Goal: Entertainment & Leisure: Browse casually

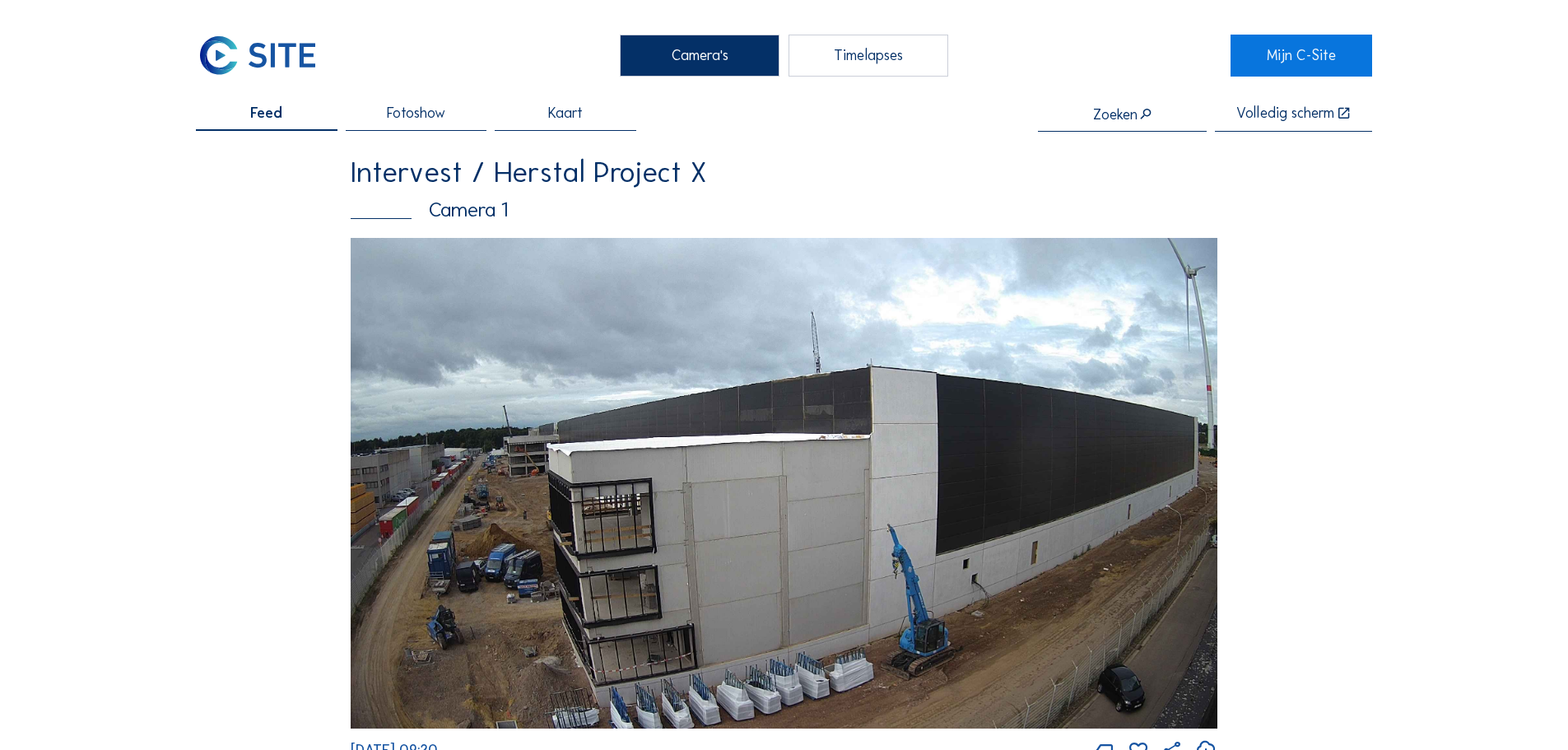
scroll to position [165, 0]
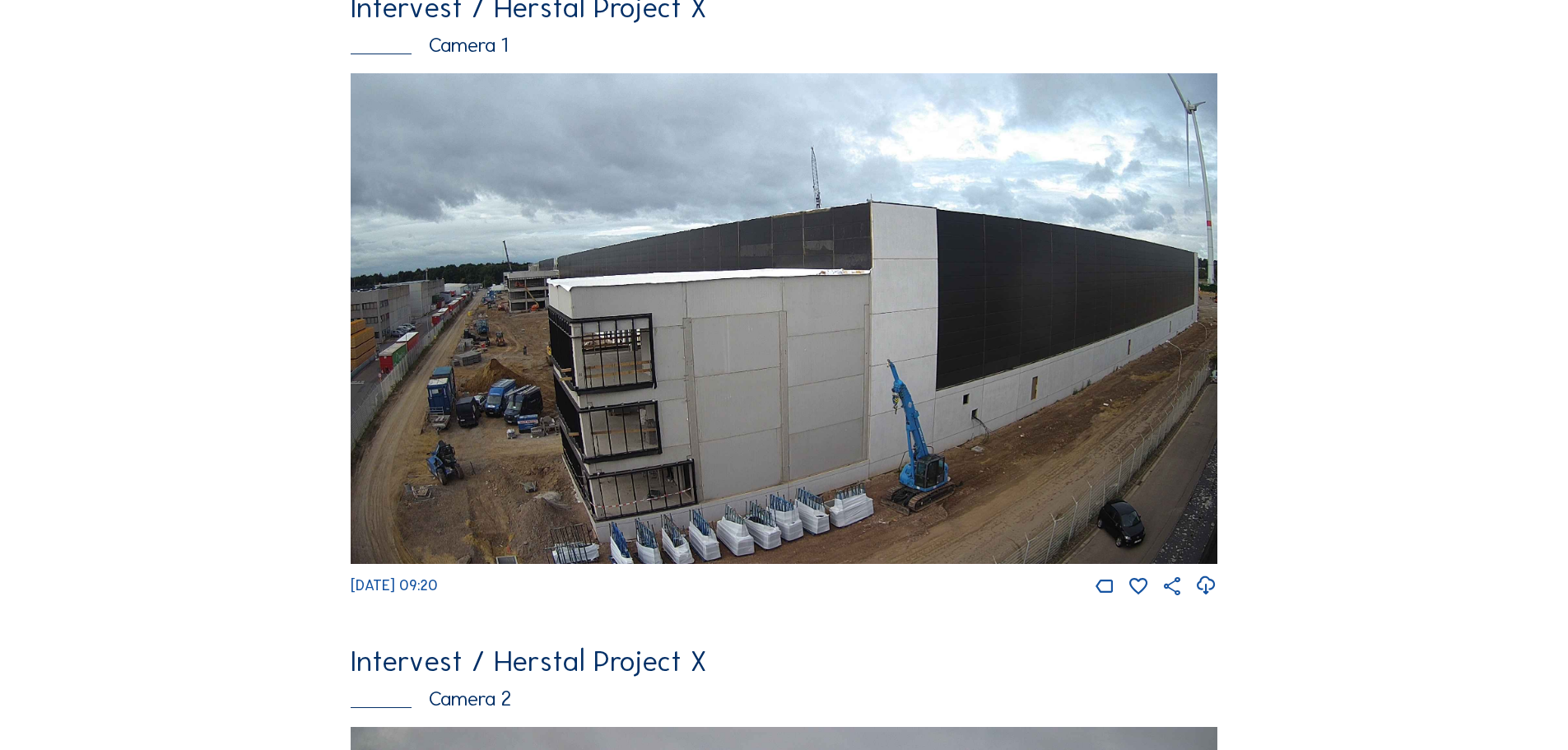
click at [601, 291] on img at bounding box center [784, 318] width 867 height 490
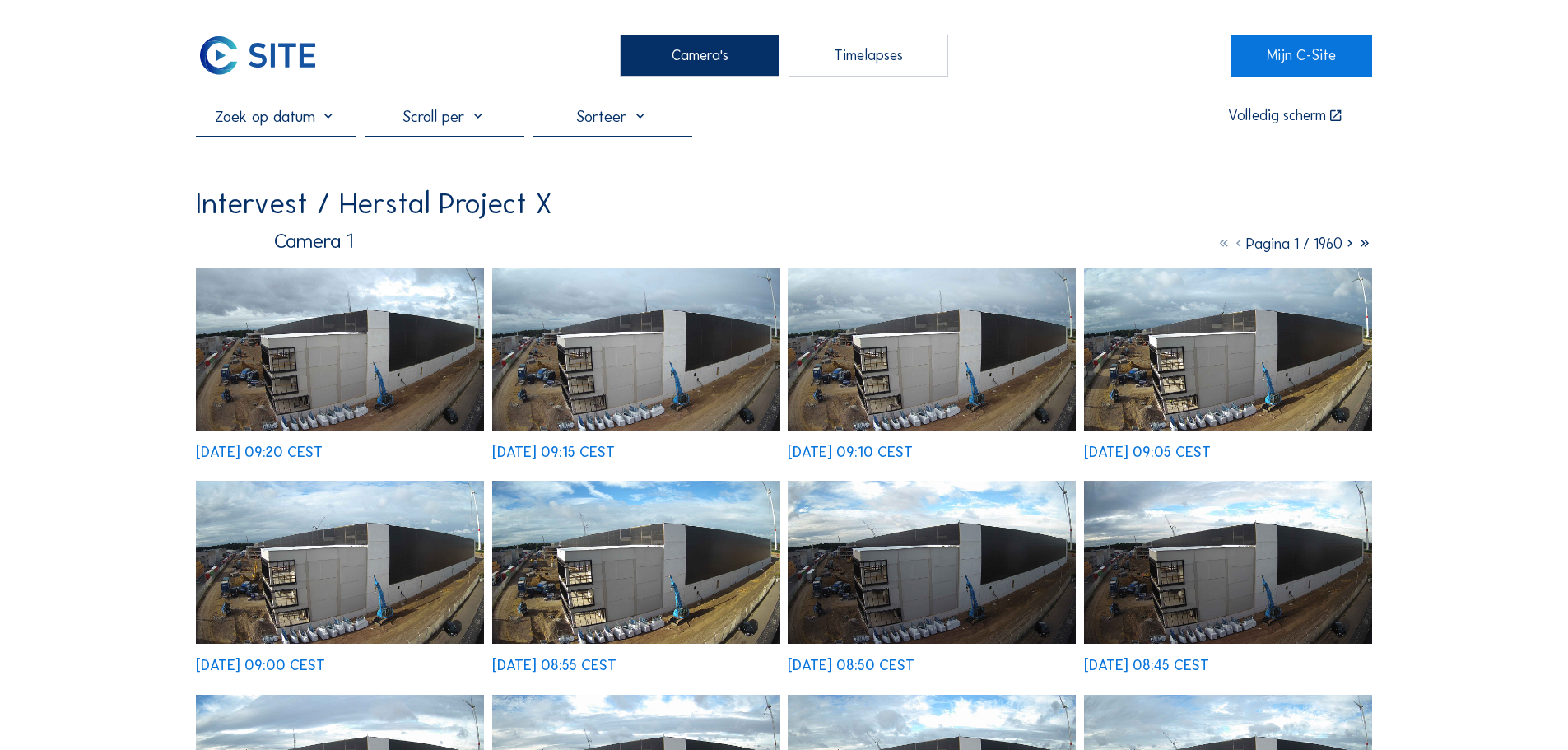
click at [384, 351] on img at bounding box center [341, 349] width 288 height 163
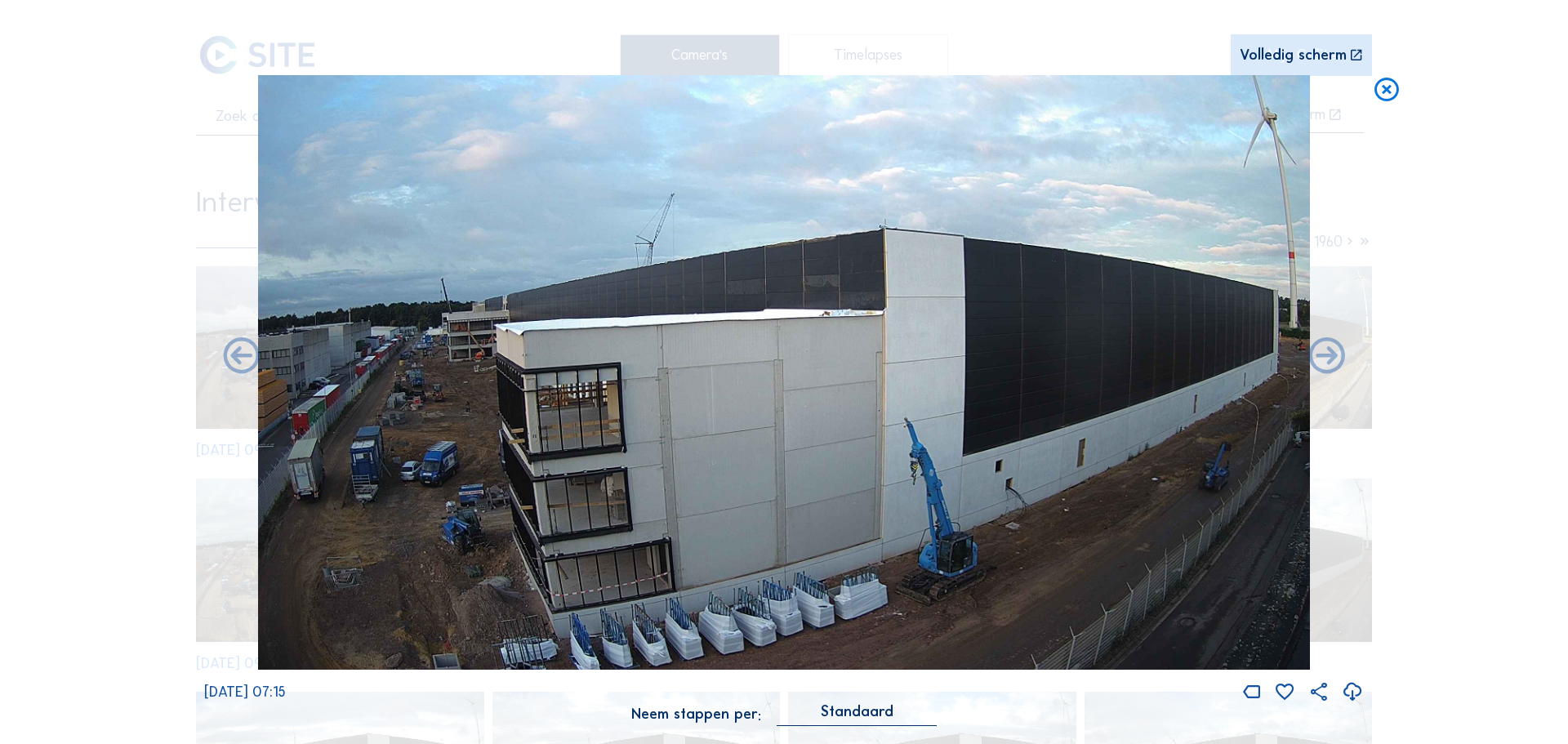
click at [1388, 94] on icon at bounding box center [1386, 90] width 29 height 30
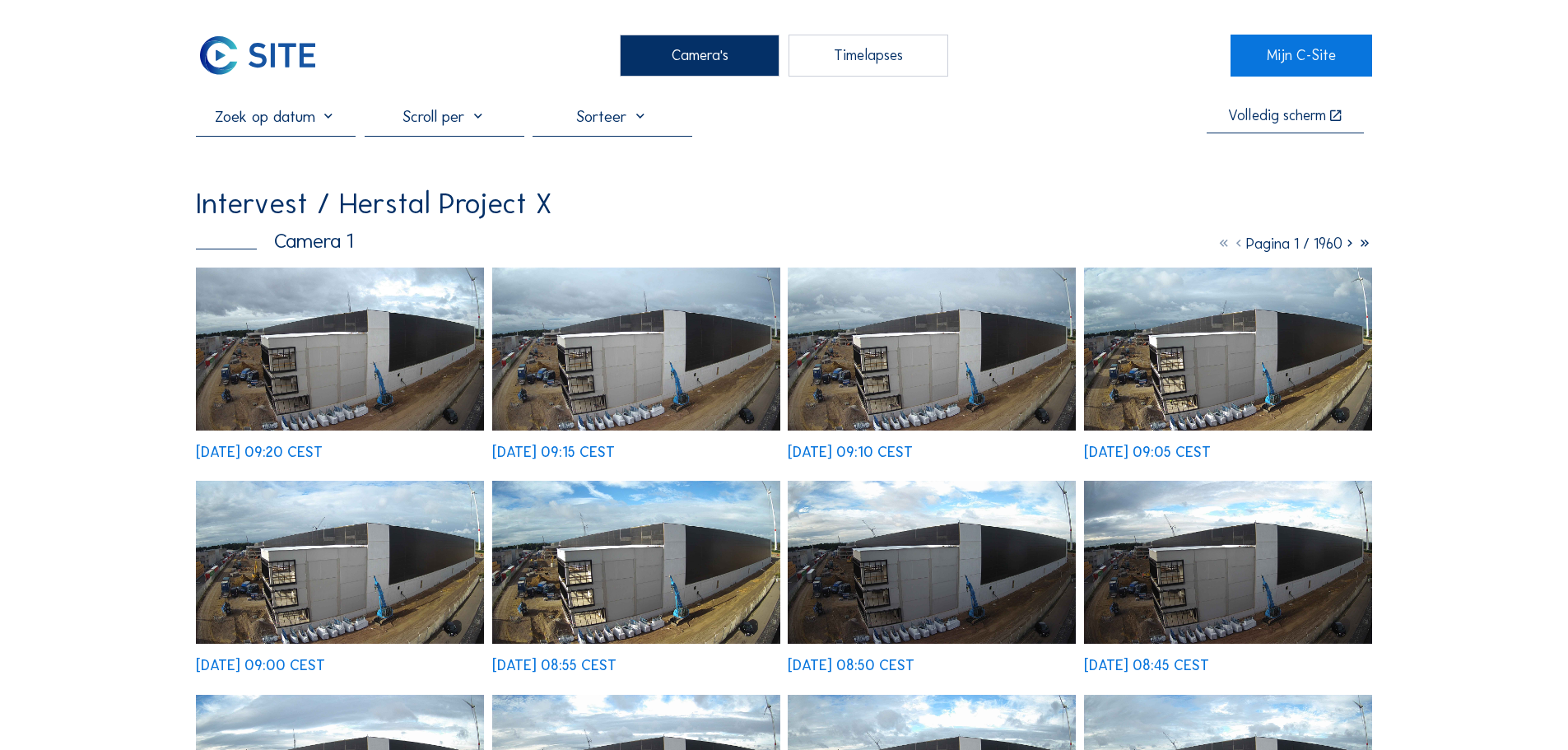
click at [834, 62] on div "Timelapses" at bounding box center [868, 54] width 159 height 41
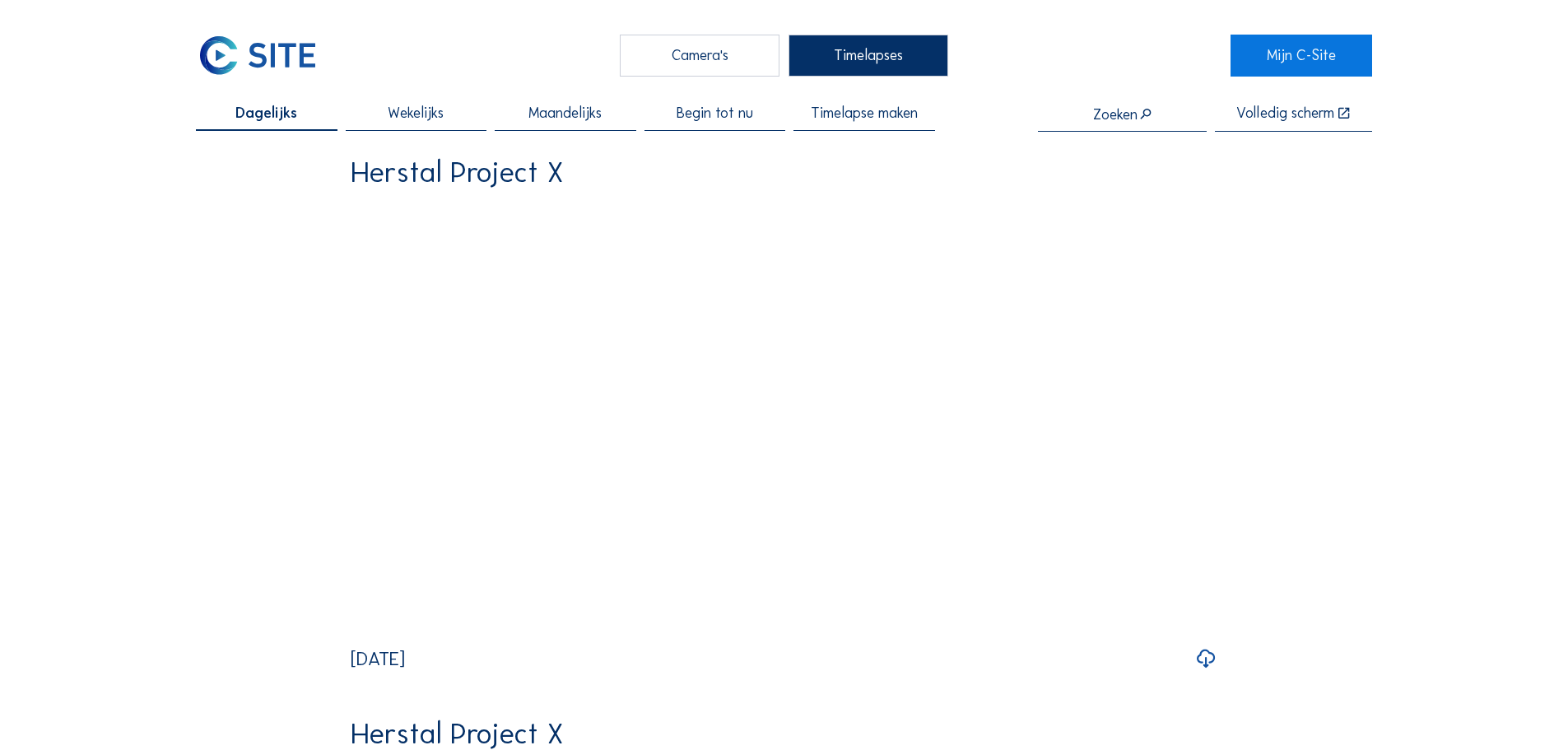
click at [747, 69] on div "Camera's" at bounding box center [700, 54] width 159 height 41
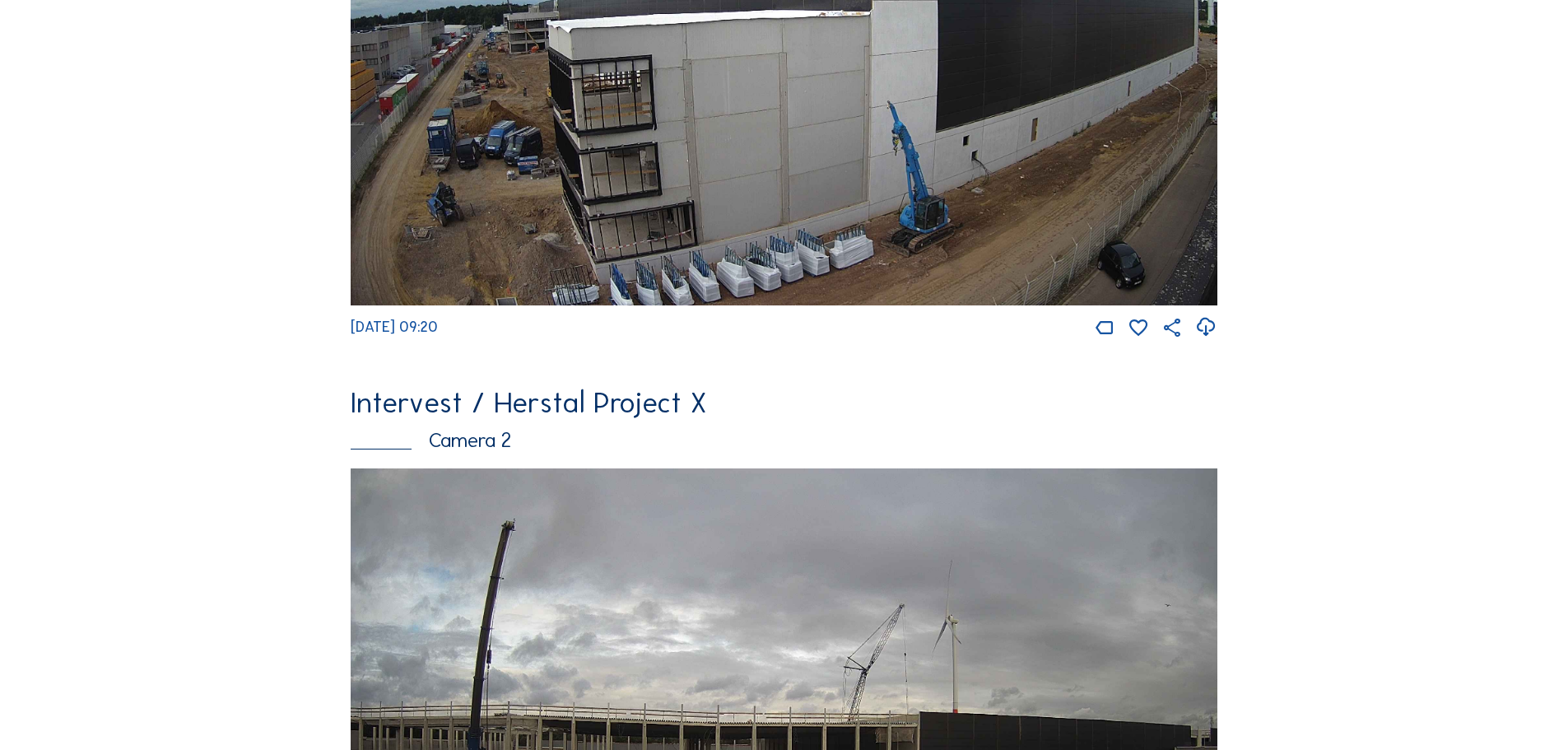
scroll to position [823, 0]
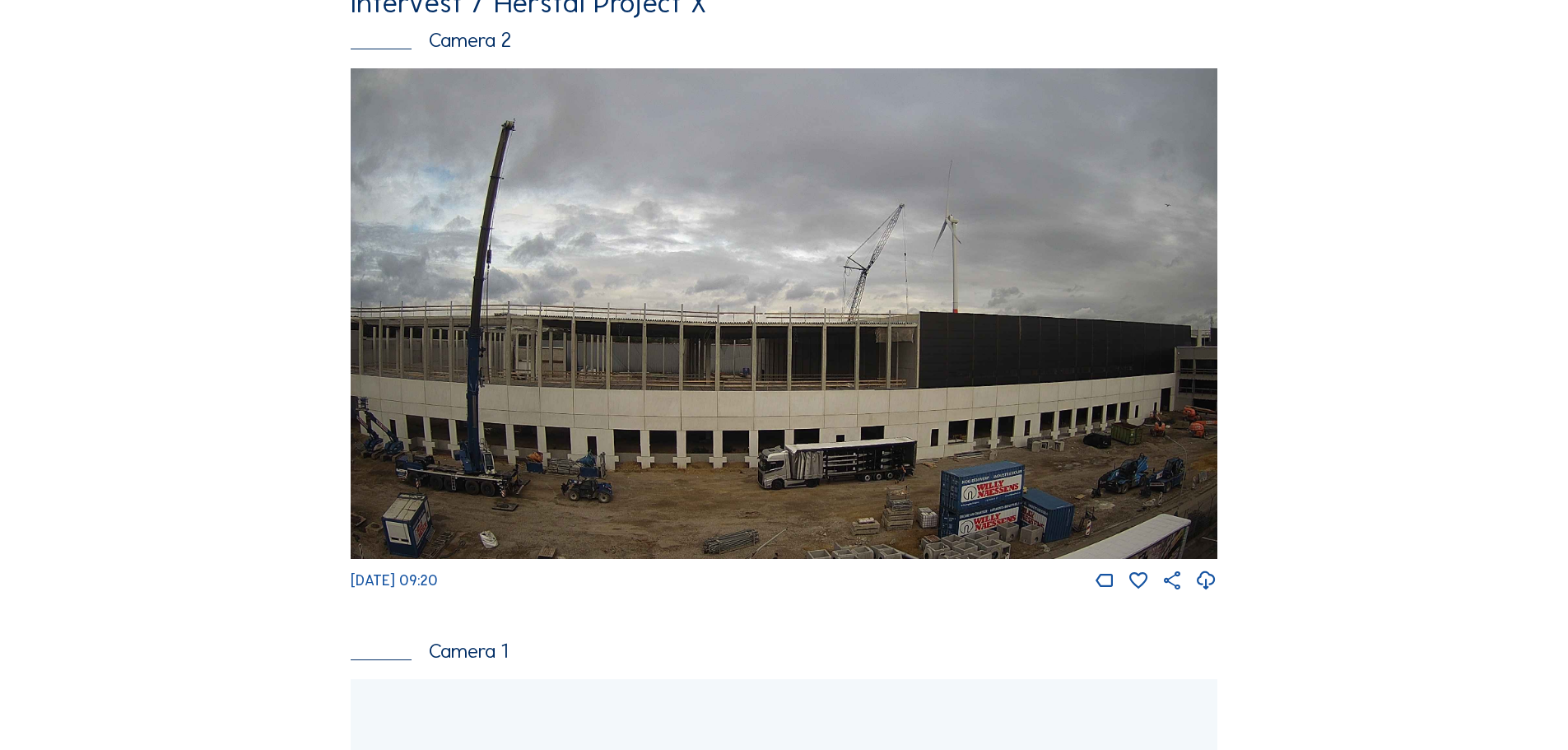
click at [614, 314] on img at bounding box center [784, 313] width 867 height 490
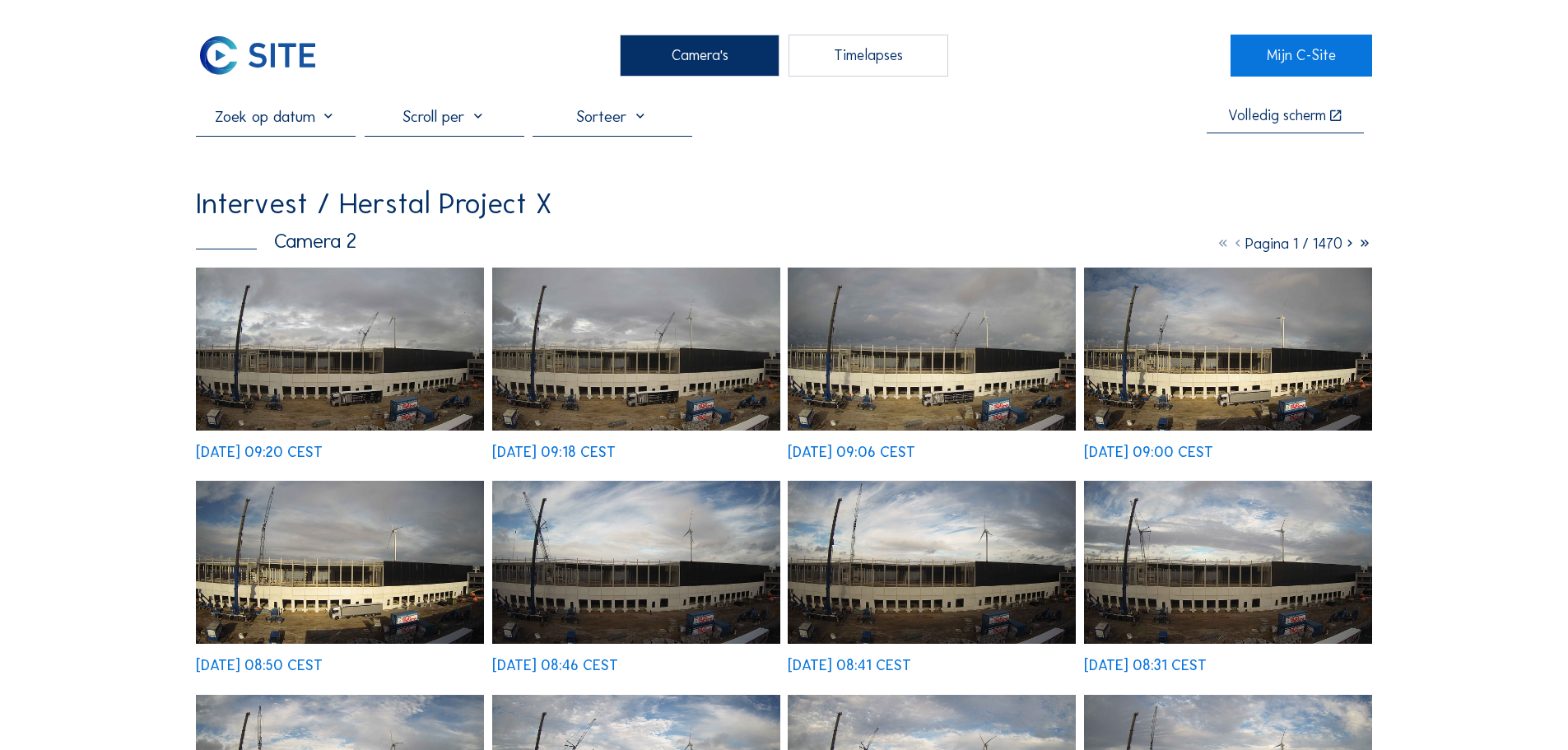
click at [315, 338] on img at bounding box center [341, 349] width 288 height 163
